Goal: Obtain resource: Download file/media

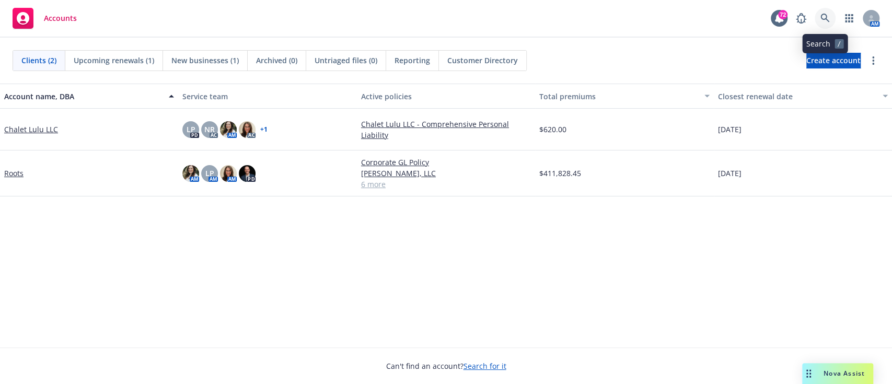
click at [824, 21] on icon at bounding box center [825, 18] width 9 height 9
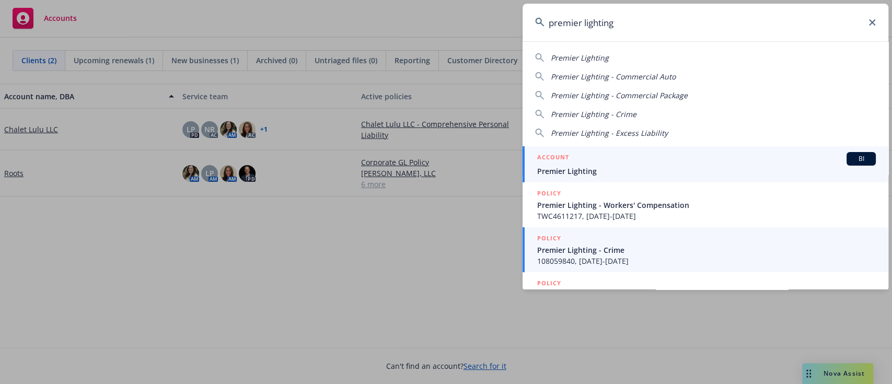
type input "premier lighting"
click at [696, 175] on span "Premier Lighting" at bounding box center [706, 171] width 339 height 11
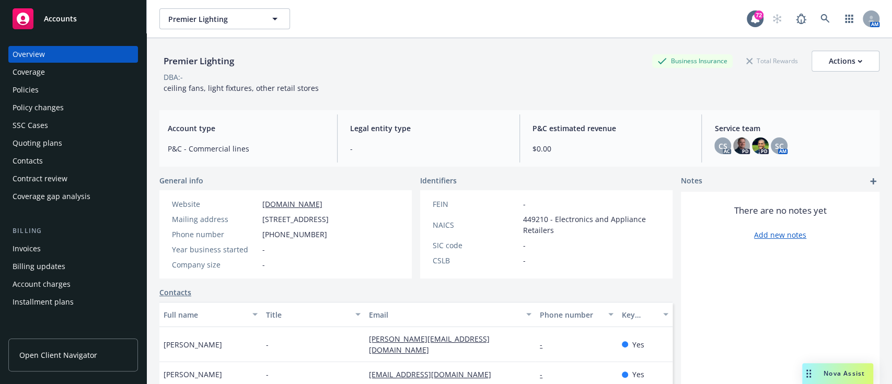
scroll to position [139, 0]
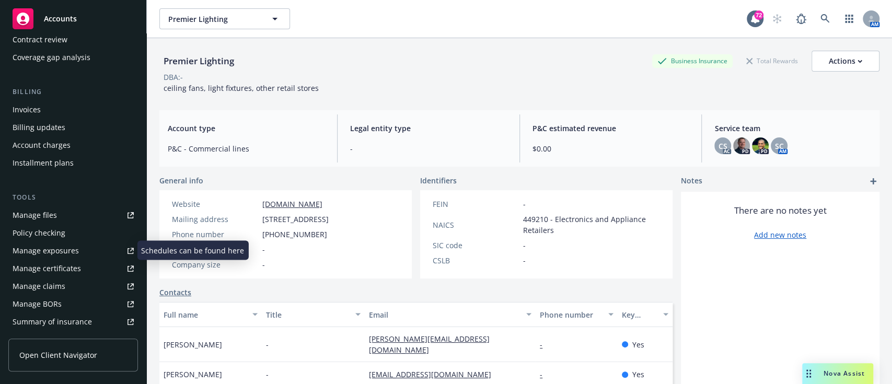
click at [68, 209] on link "Manage files" at bounding box center [73, 215] width 130 height 17
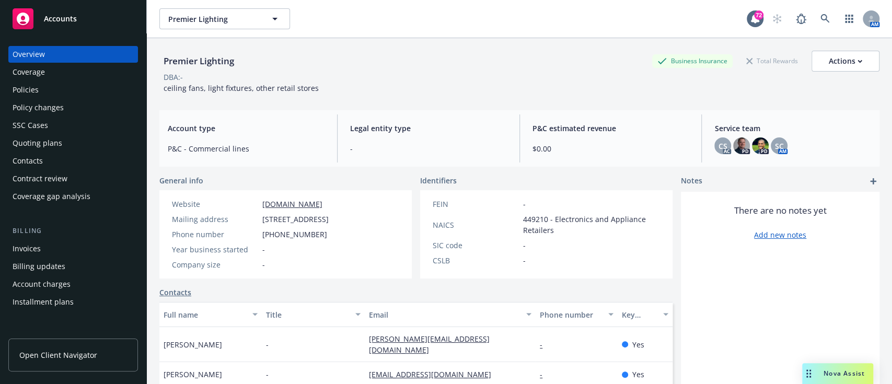
click at [44, 87] on div "Policies" at bounding box center [73, 90] width 121 height 17
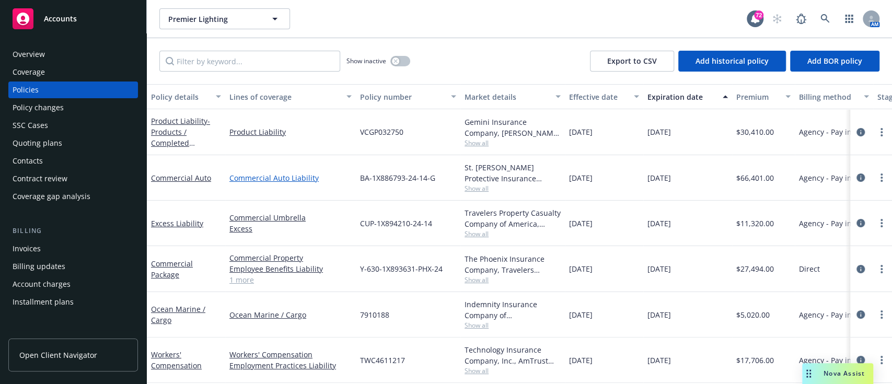
click at [274, 174] on link "Commercial Auto Liability" at bounding box center [290, 177] width 122 height 11
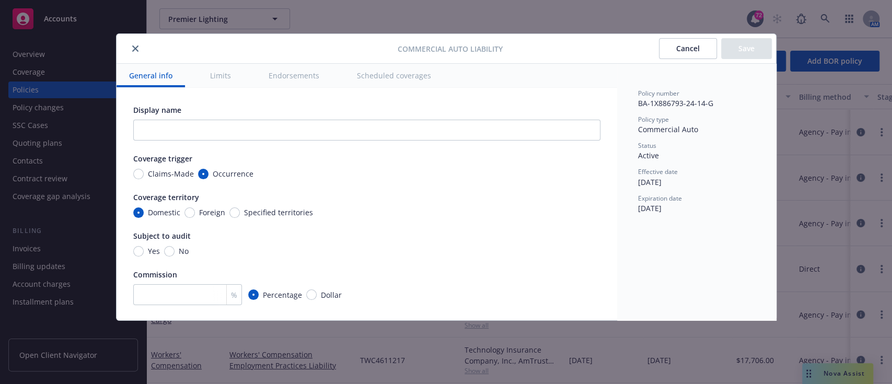
click at [132, 48] on icon "close" at bounding box center [135, 48] width 6 height 6
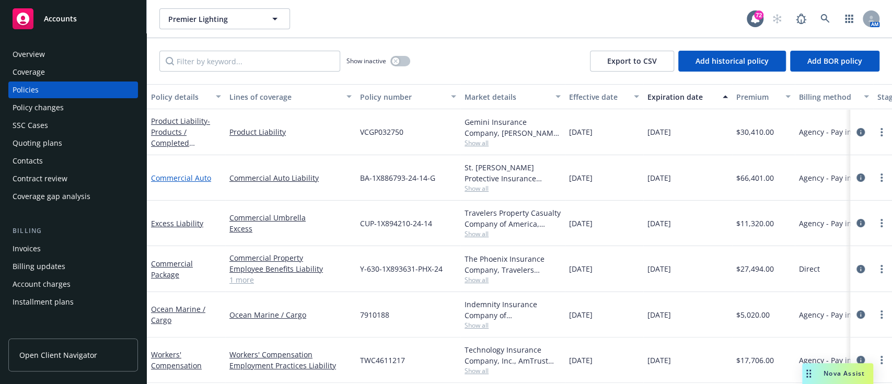
click at [181, 178] on link "Commercial Auto" at bounding box center [181, 178] width 60 height 10
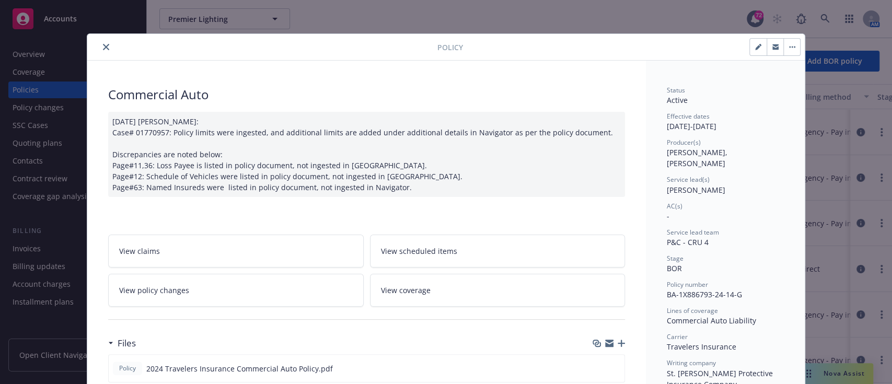
click at [100, 50] on button "close" at bounding box center [106, 47] width 13 height 13
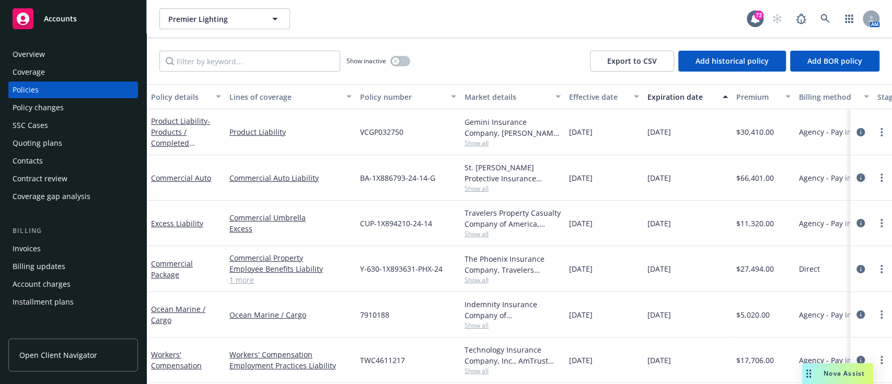
click at [857, 180] on icon "circleInformation" at bounding box center [861, 178] width 8 height 8
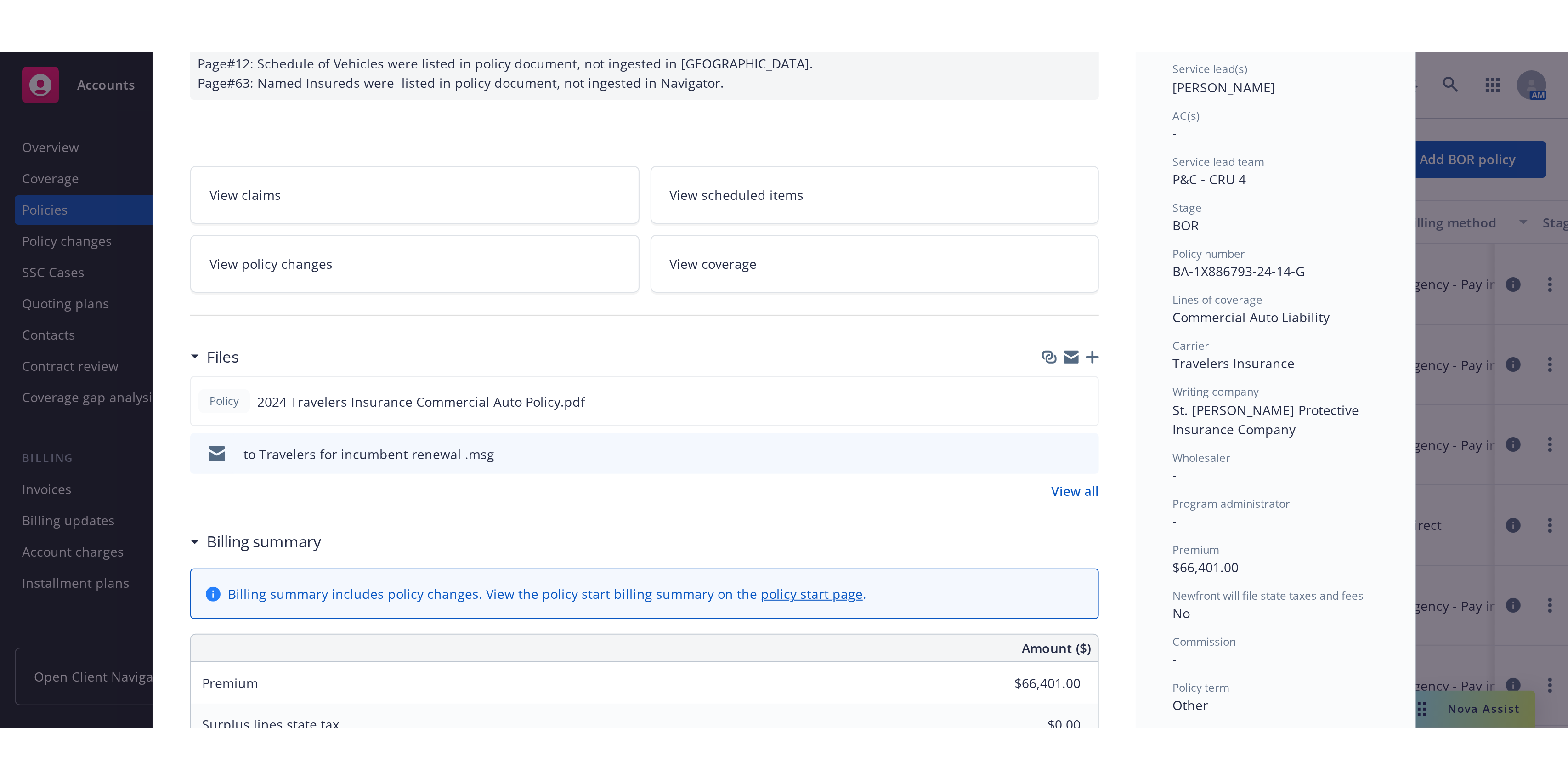
scroll to position [149, 0]
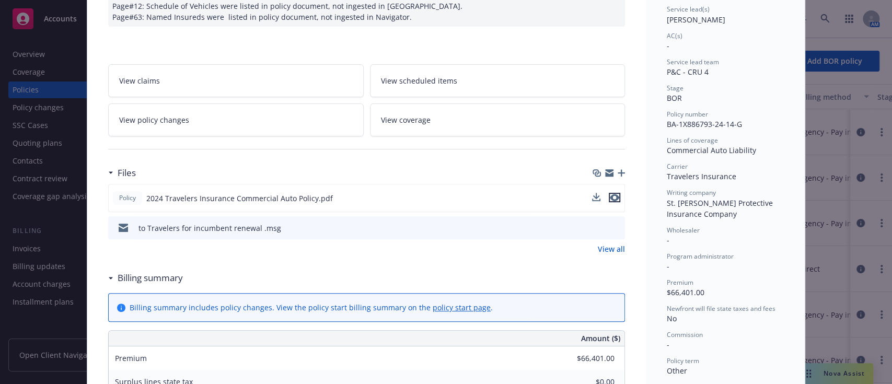
click at [610, 197] on icon "preview file" at bounding box center [614, 197] width 9 height 7
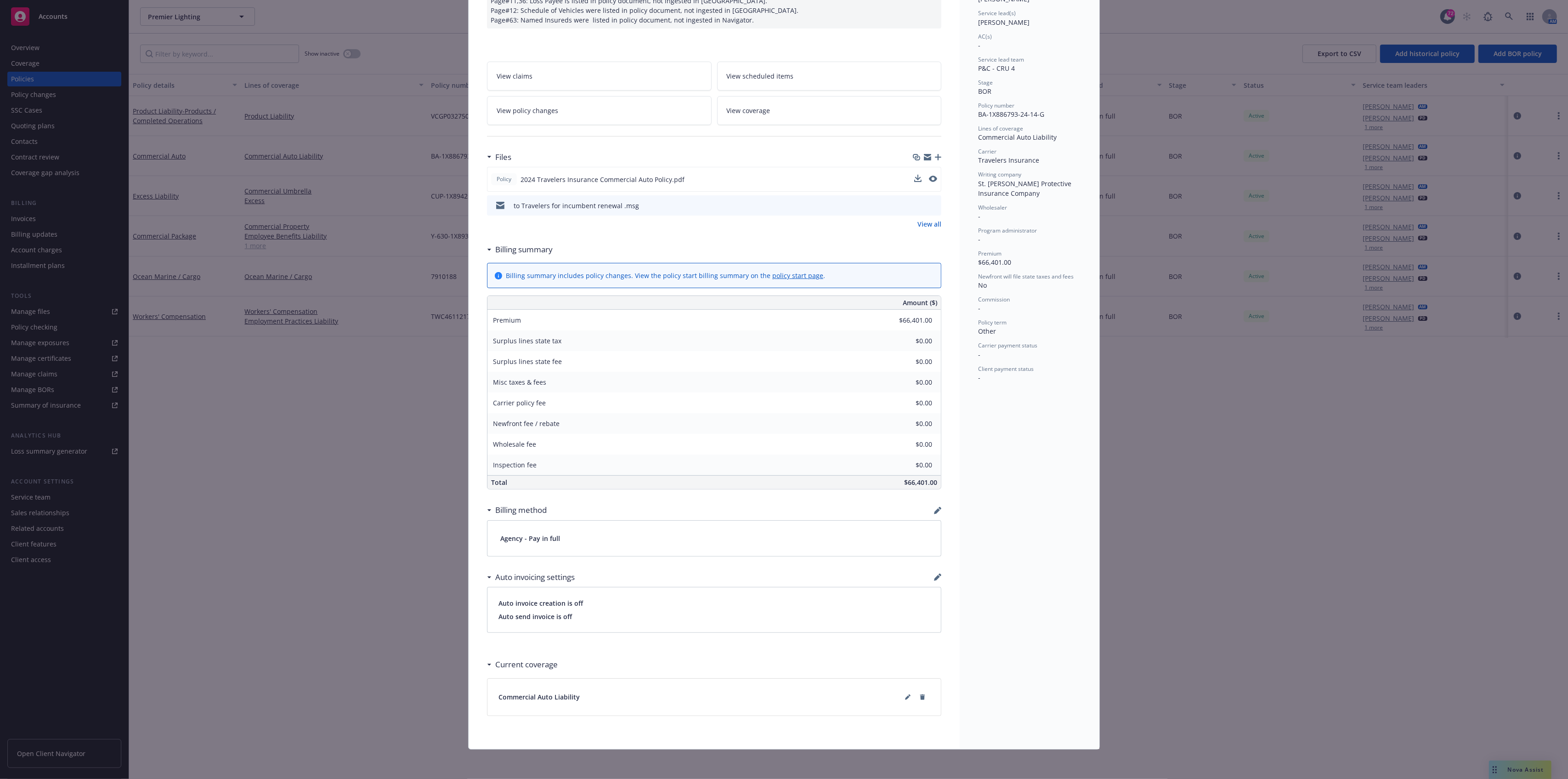
scroll to position [143, 0]
click at [784, 338] on div "Policy Commercial Auto 09/04/2025 Galib Sheik: Case# 01770957: Policy limits we…" at bounding box center [784, 390] width 1568 height 779
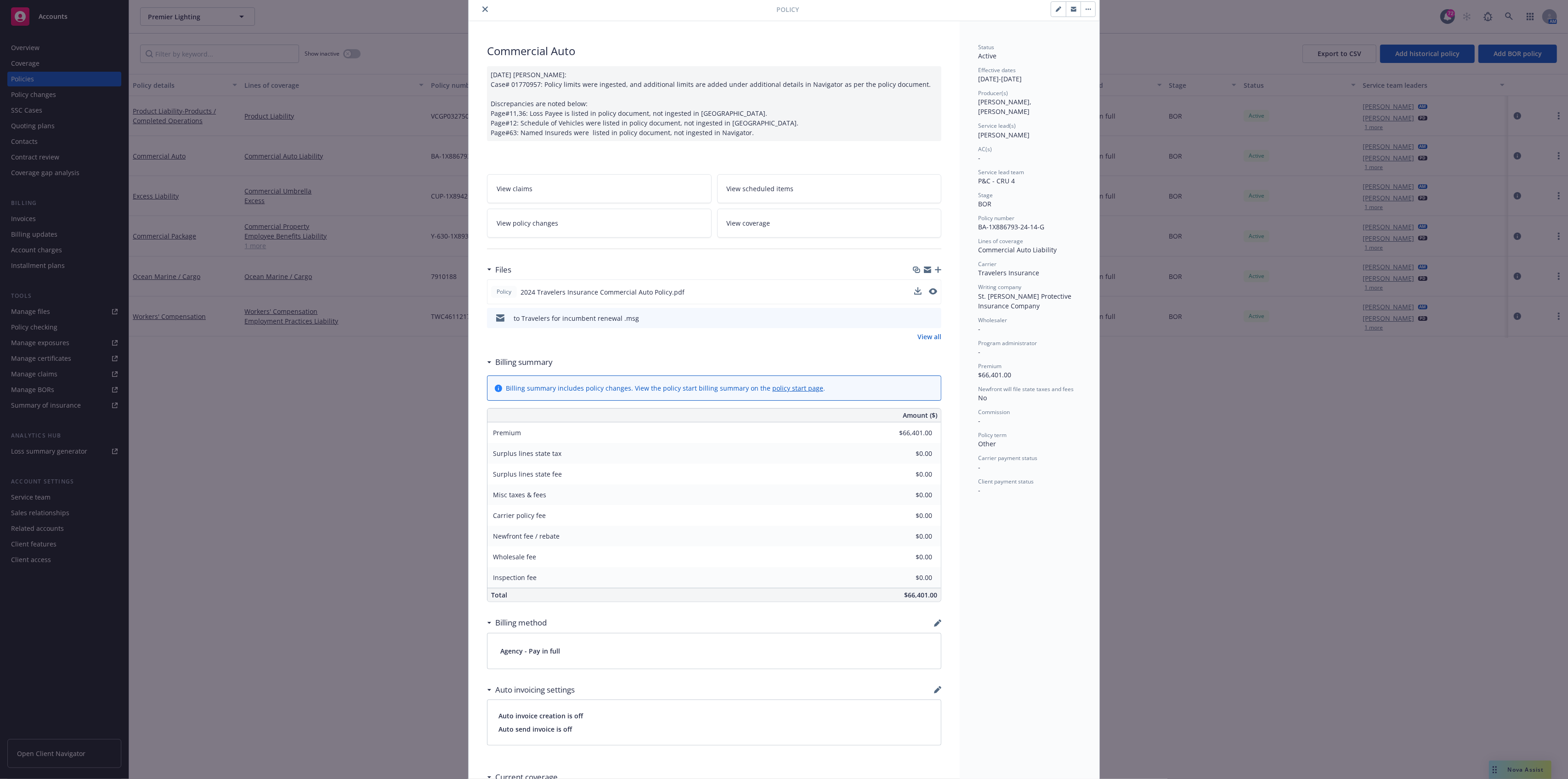
scroll to position [0, 0]
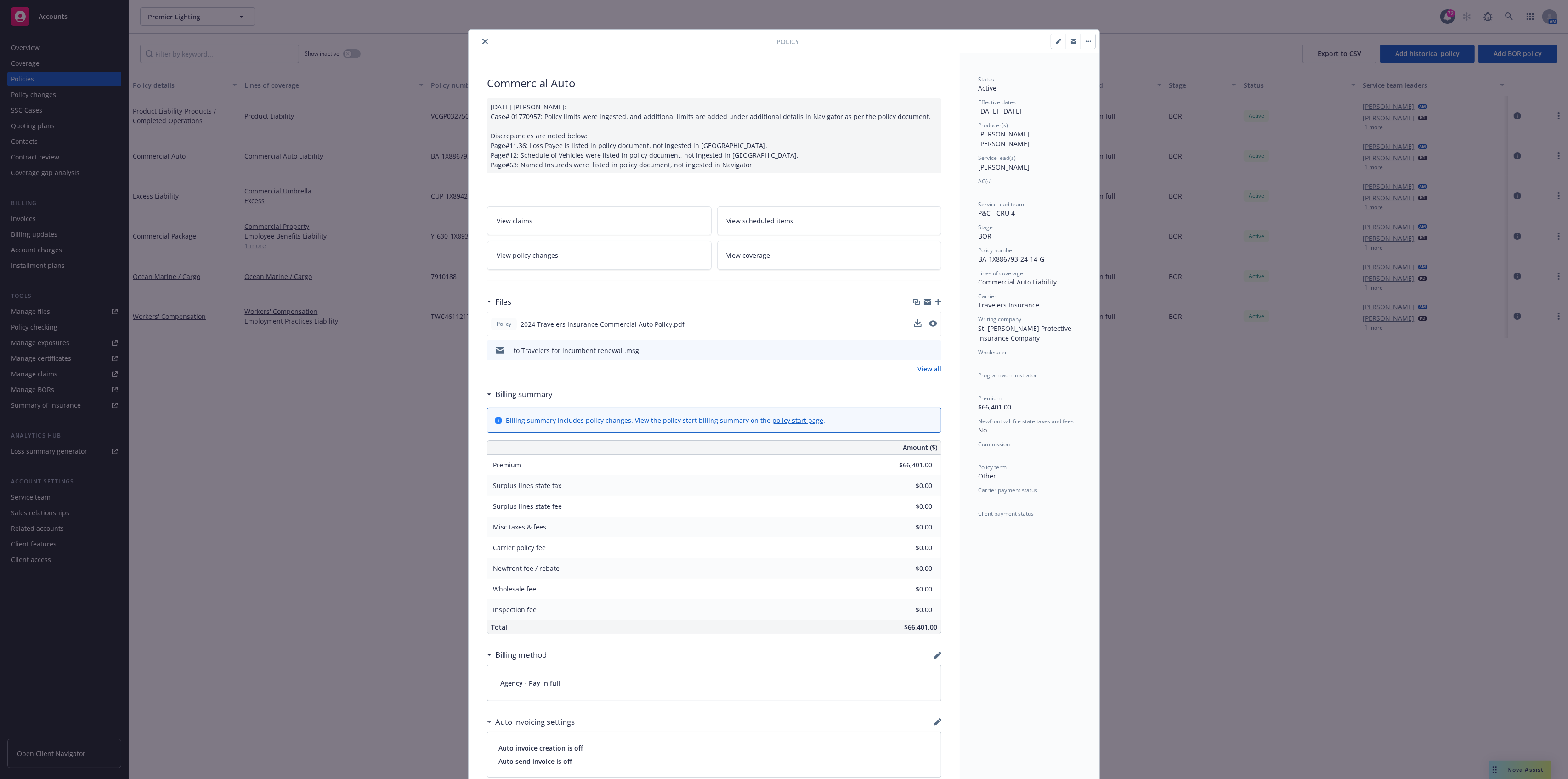
click at [483, 43] on icon "close" at bounding box center [485, 41] width 5 height 5
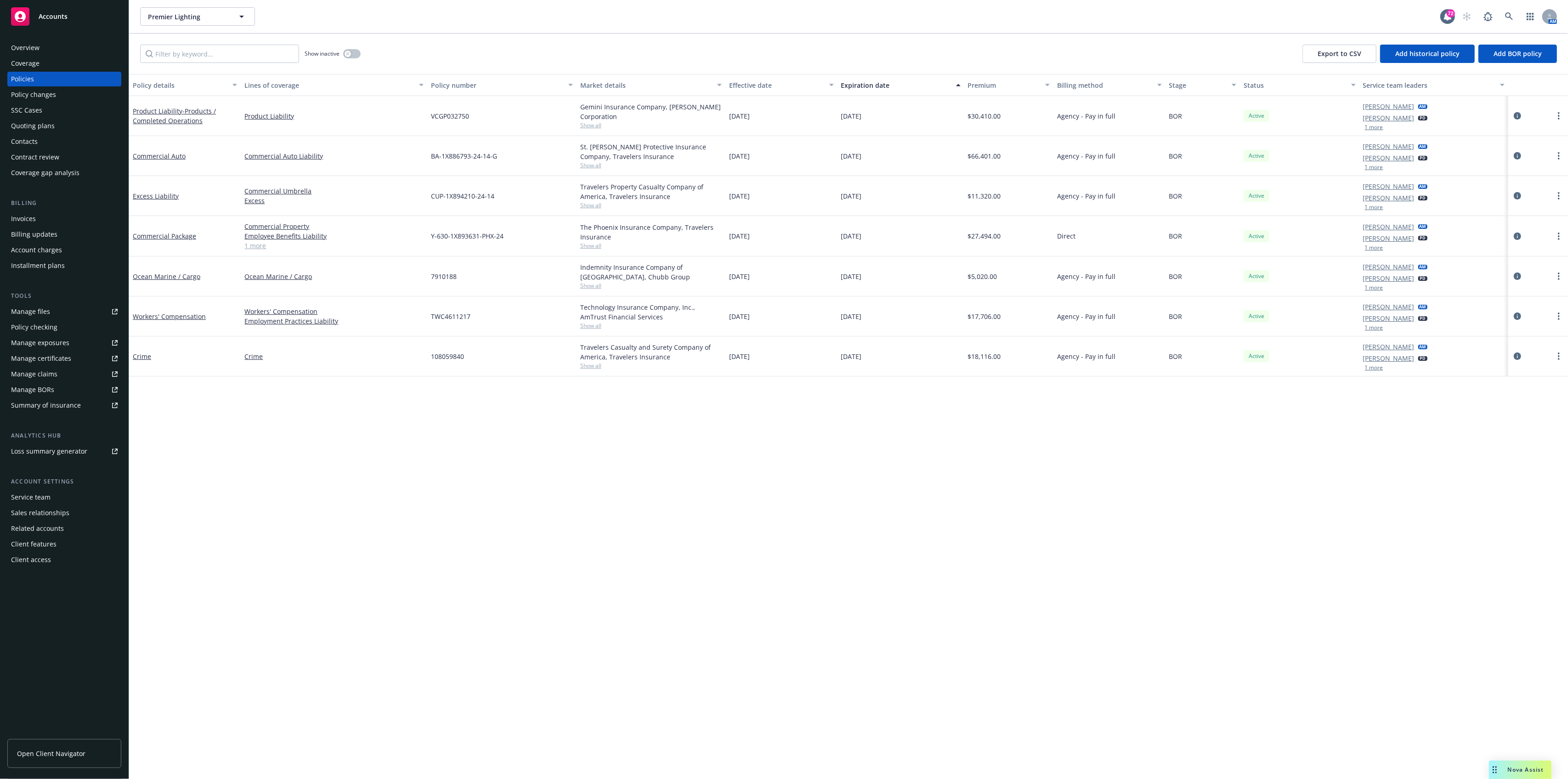
click at [784, 338] on div "Nova Assist" at bounding box center [1526, 769] width 51 height 8
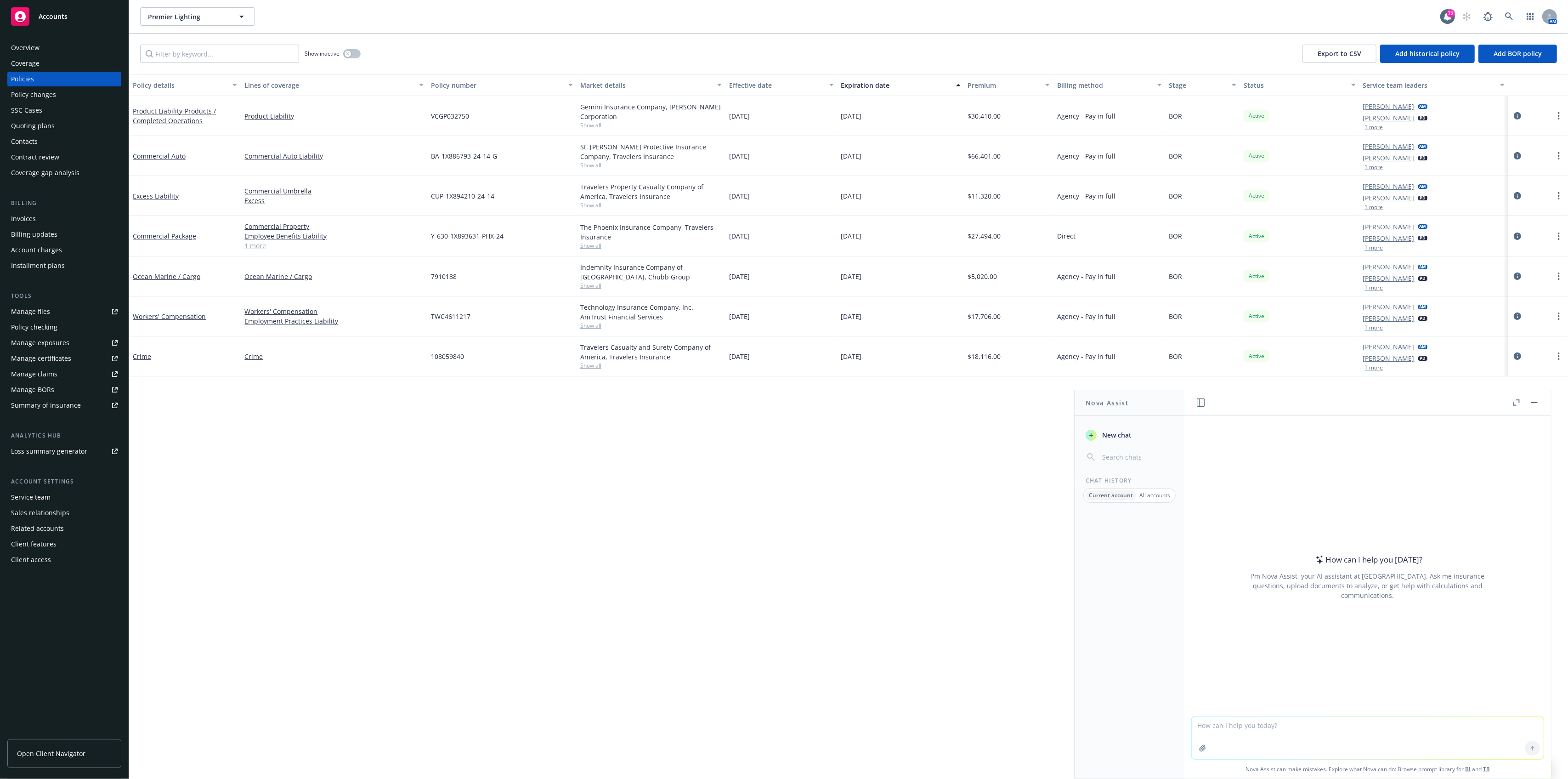
click at [784, 338] on textarea at bounding box center [1368, 738] width 352 height 42
type textarea "Hi Nova. Can you take the"
click at [784, 338] on div "Policy details Lines of coverage Policy number Market details Effective date Ex…" at bounding box center [848, 426] width 1439 height 705
click at [784, 338] on button "button" at bounding box center [1534, 403] width 11 height 11
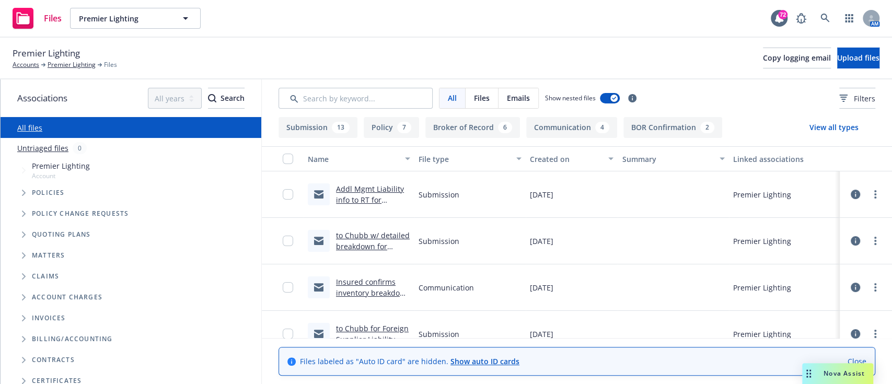
click at [375, 233] on link "to Chubb w/ detailed breakdown for Foreign Suppliers .msg" at bounding box center [373, 251] width 74 height 43
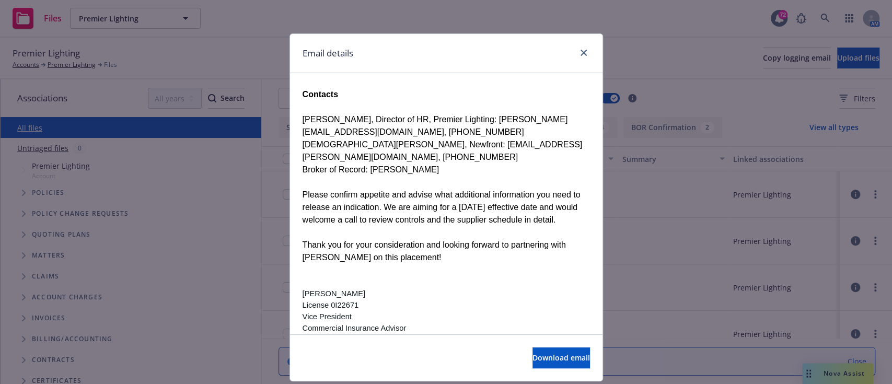
scroll to position [1045, 0]
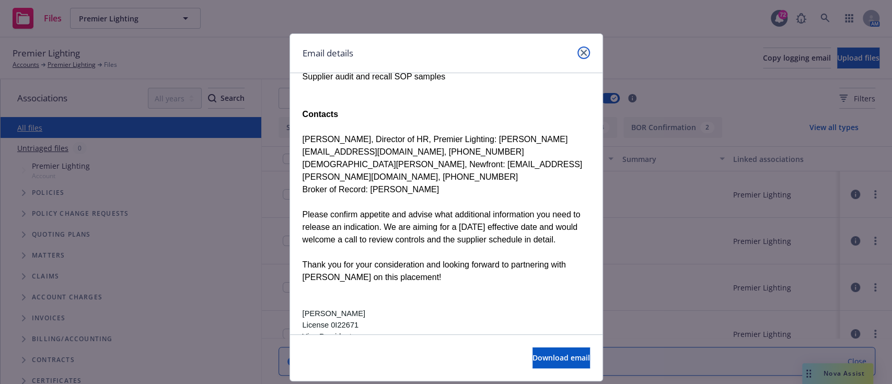
drag, startPoint x: 576, startPoint y: 56, endPoint x: 576, endPoint y: 144, distance: 87.8
click at [578, 56] on link "close" at bounding box center [584, 53] width 13 height 13
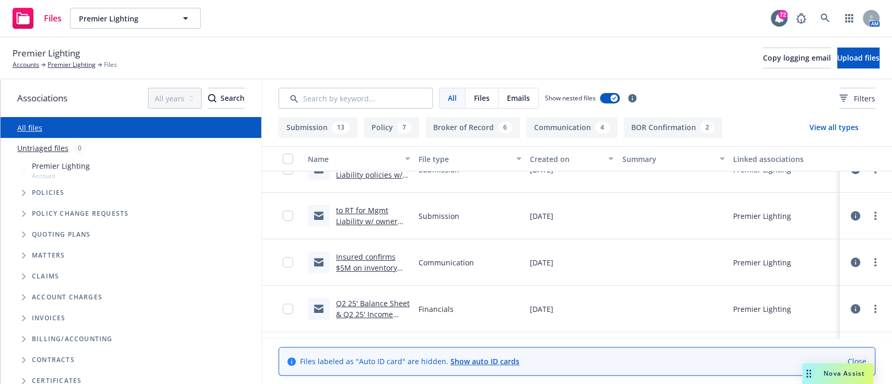
scroll to position [279, 0]
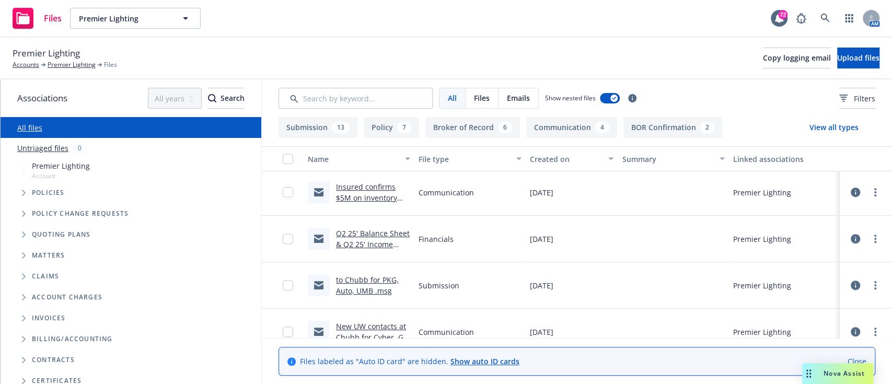
click at [371, 280] on link "to Chubb for PKG, Auto, UMB .msg" at bounding box center [367, 285] width 63 height 21
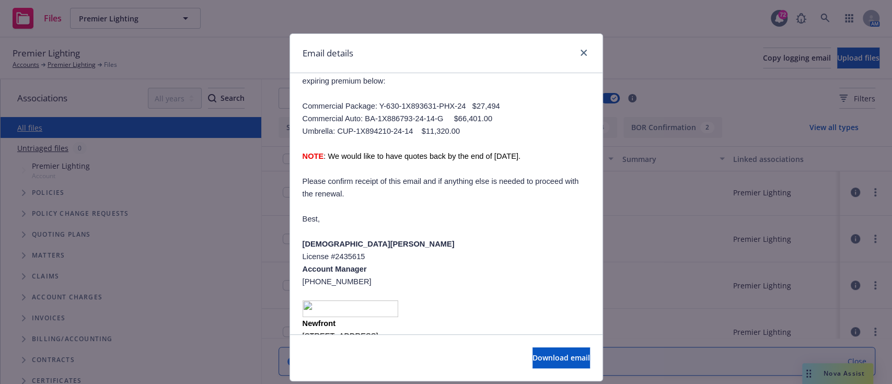
scroll to position [209, 0]
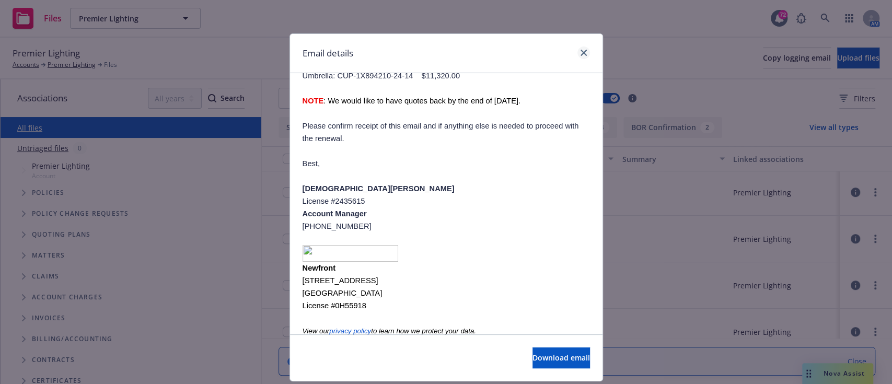
click at [584, 53] on div "Email details" at bounding box center [446, 53] width 313 height 39
click at [578, 53] on link "close" at bounding box center [584, 53] width 13 height 13
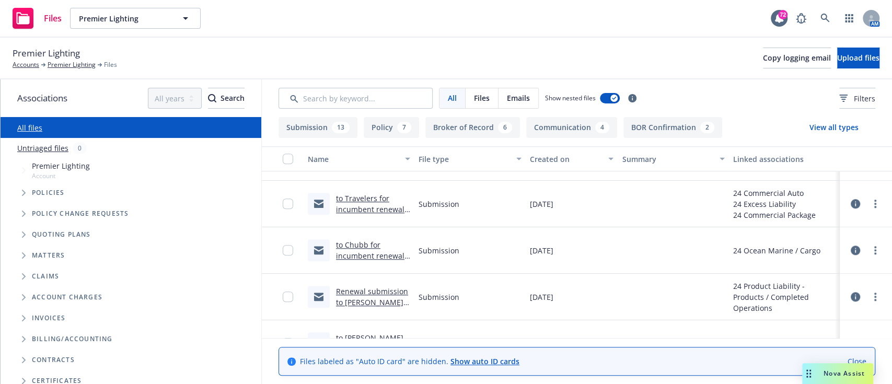
scroll to position [557, 0]
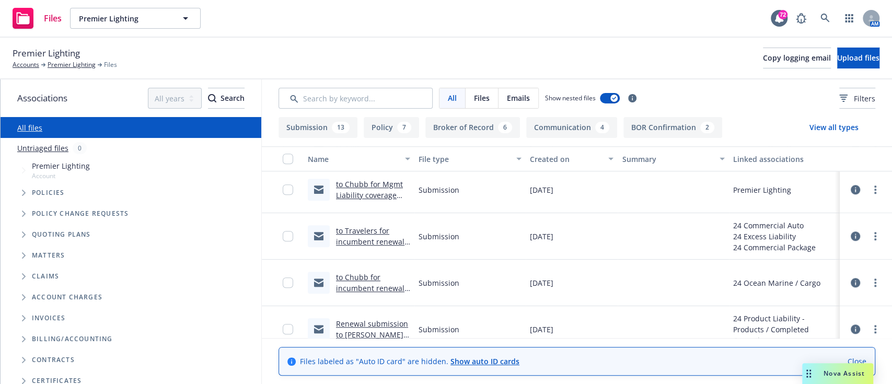
click at [377, 236] on link "to Travelers for incumbent renewal .msg" at bounding box center [370, 242] width 68 height 32
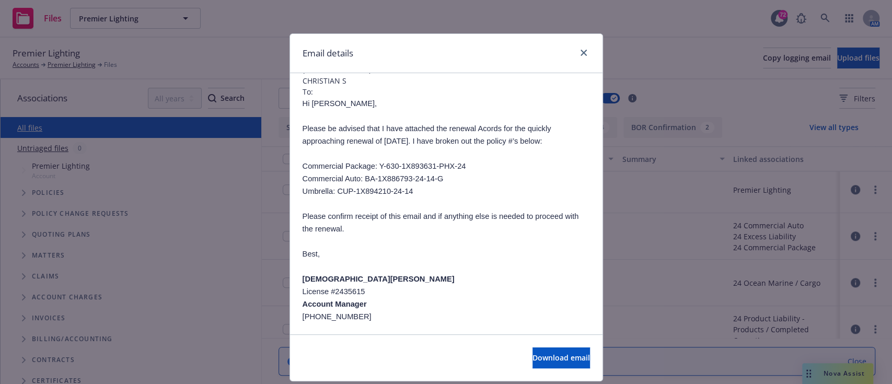
scroll to position [0, 0]
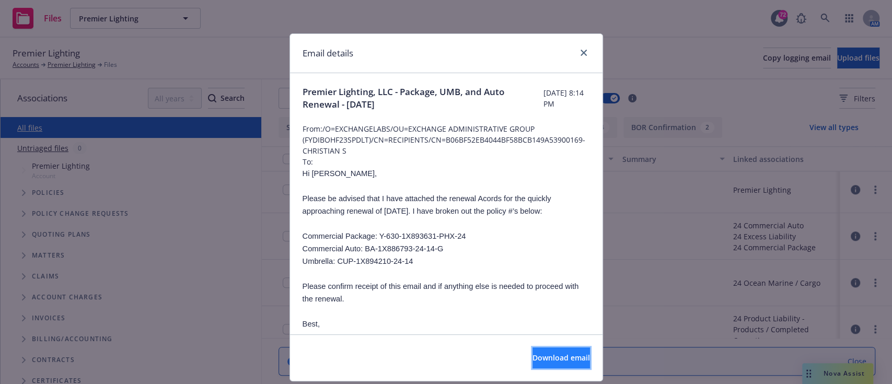
click at [548, 355] on span "Download email" at bounding box center [561, 358] width 57 height 10
click at [573, 52] on div at bounding box center [581, 54] width 17 height 14
click at [581, 52] on icon "close" at bounding box center [584, 53] width 6 height 6
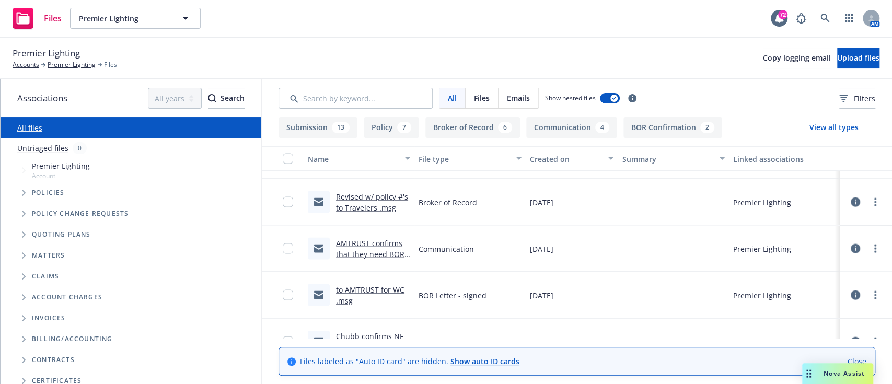
scroll to position [1533, 0]
